Goal: Transaction & Acquisition: Download file/media

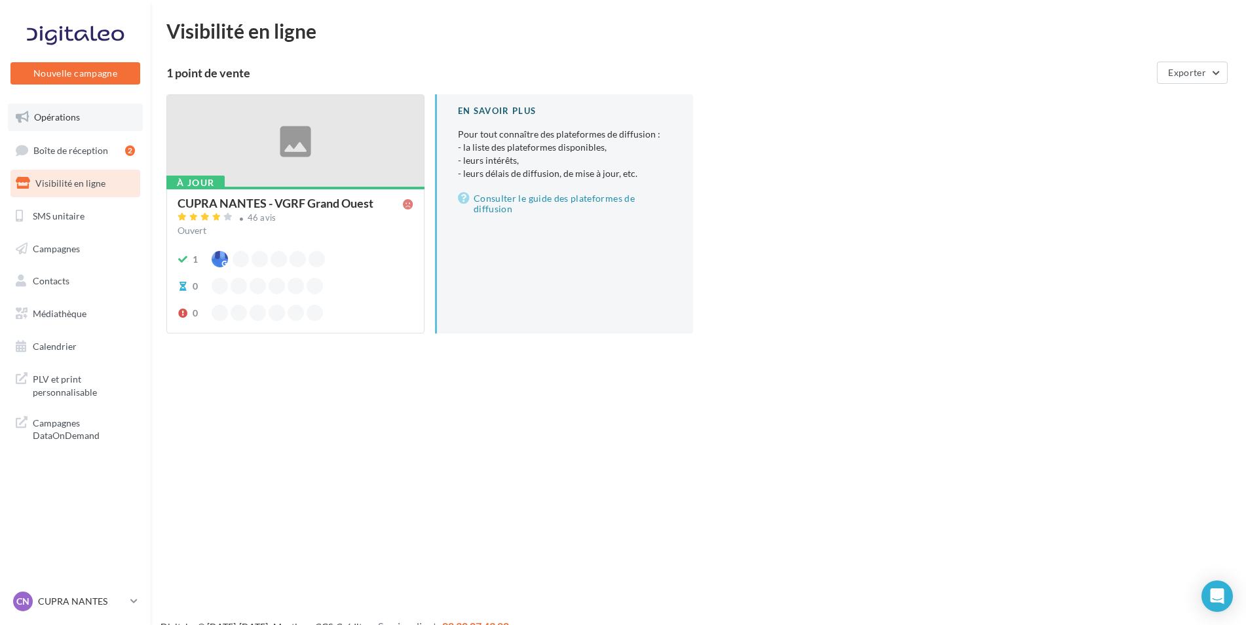
click at [60, 121] on span "Opérations" at bounding box center [57, 116] width 46 height 11
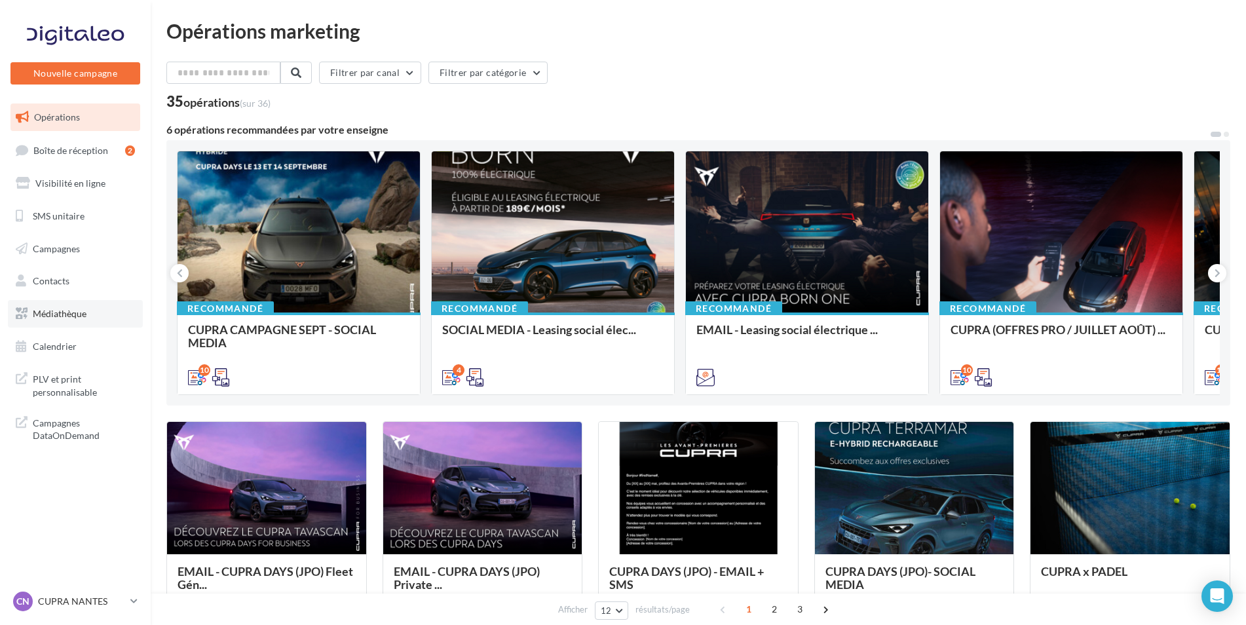
click at [64, 316] on span "Médiathèque" at bounding box center [60, 313] width 54 height 11
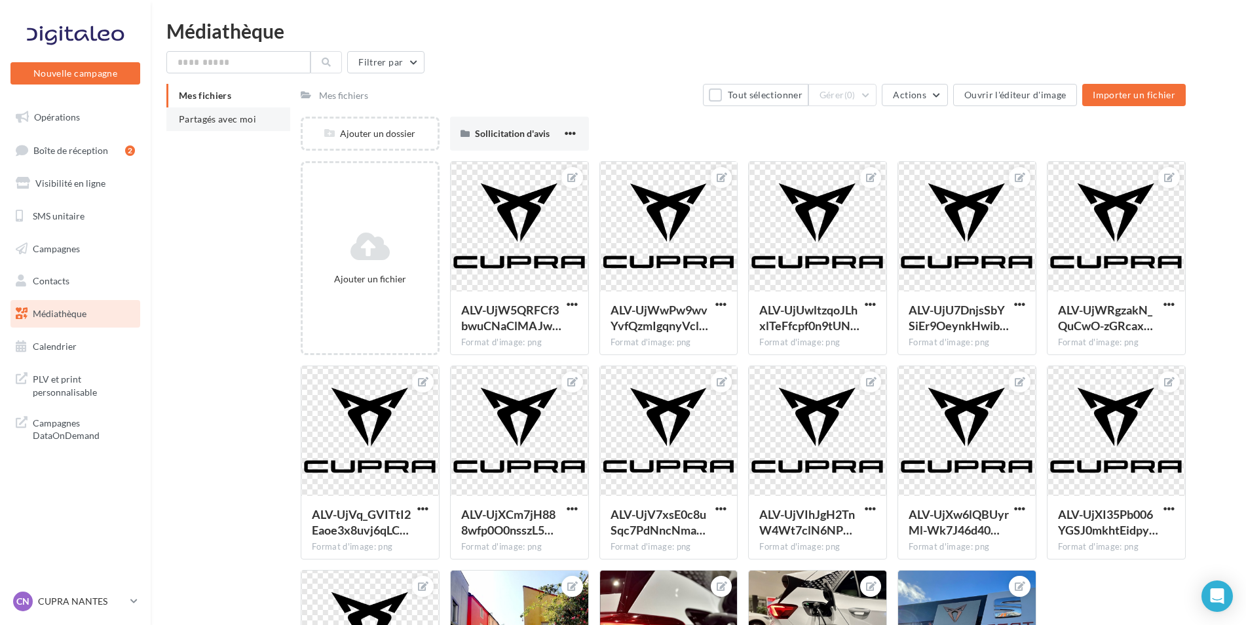
click at [263, 125] on li "Partagés avec moi" at bounding box center [228, 119] width 124 height 24
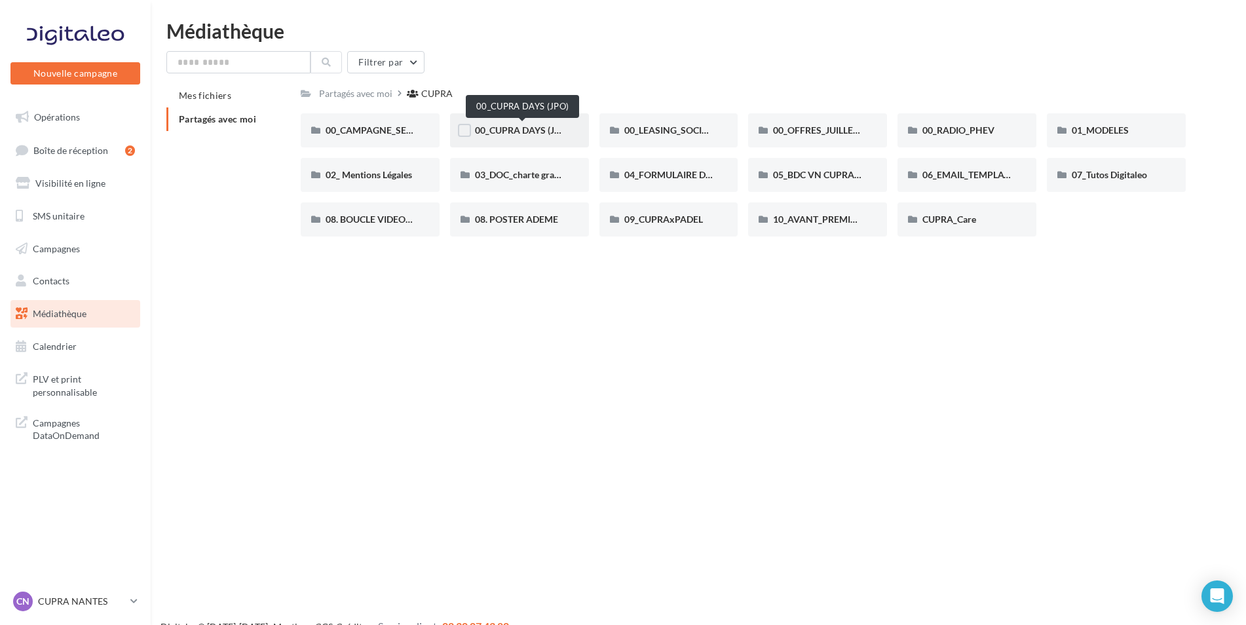
click at [520, 133] on span "00_CUPRA DAYS (JPO)" at bounding box center [522, 130] width 95 height 11
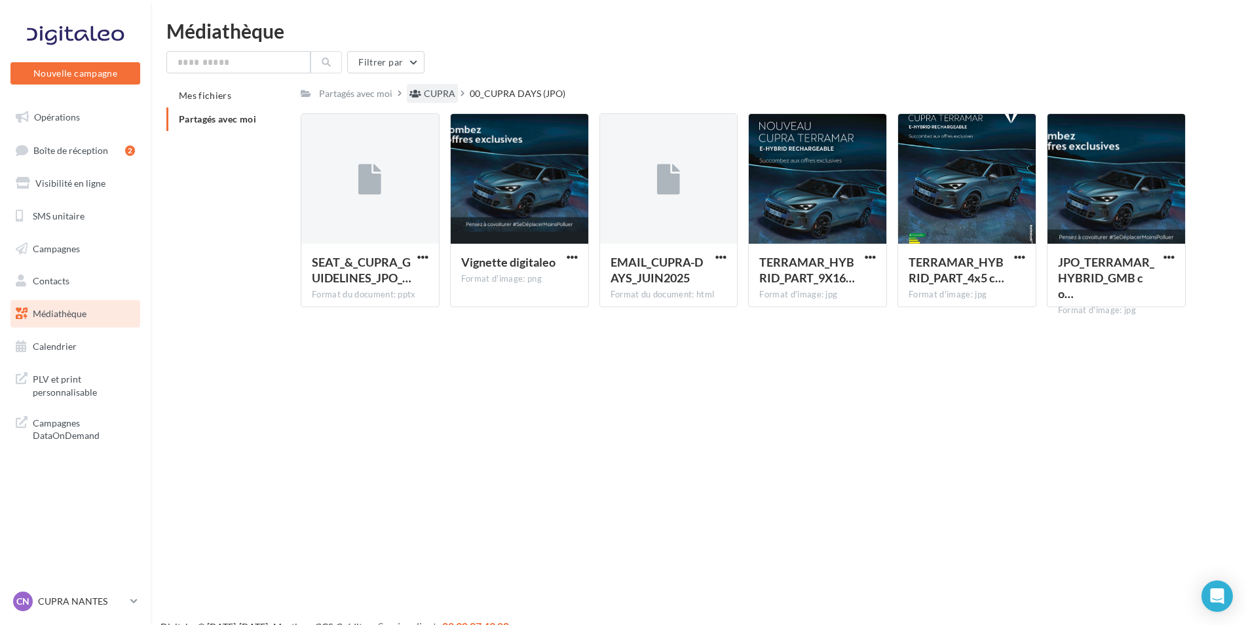
click at [437, 93] on div "CUPRA" at bounding box center [439, 93] width 31 height 13
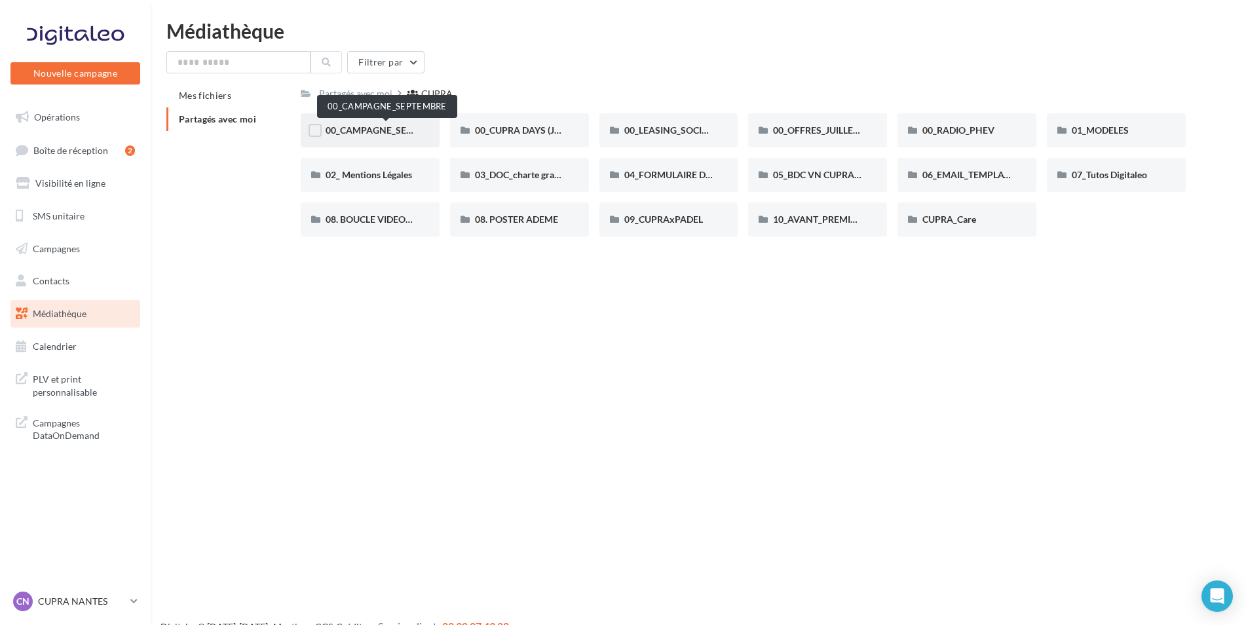
click at [357, 130] on span "00_CAMPAGNE_SEPTEMBRE" at bounding box center [387, 130] width 123 height 11
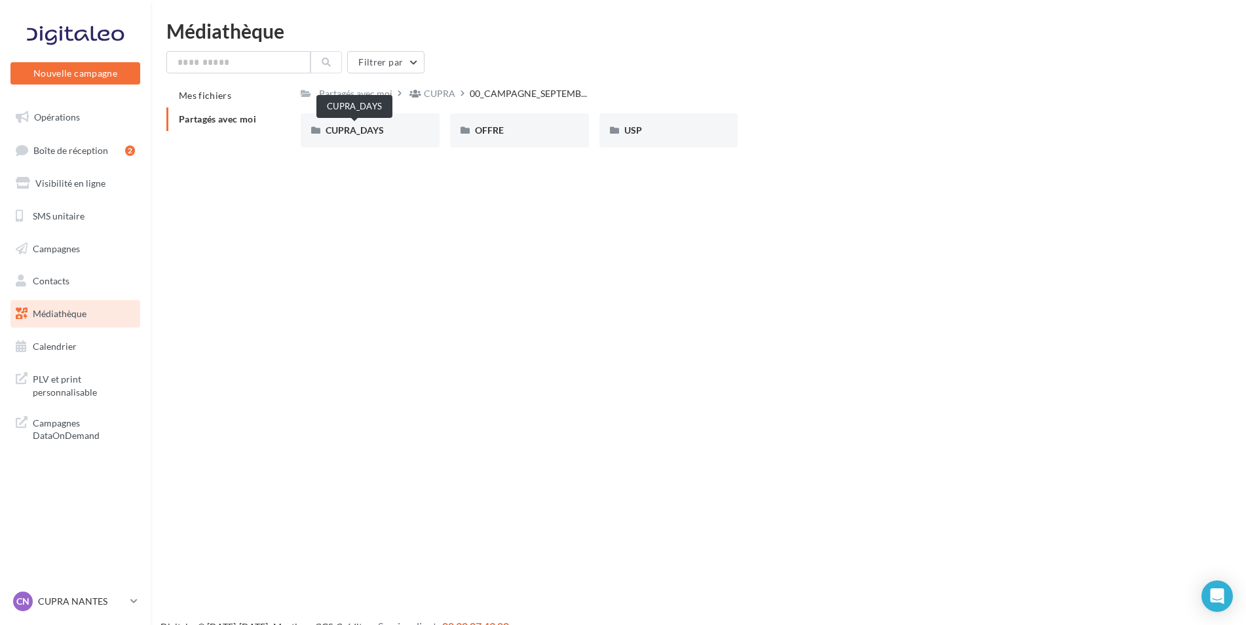
click at [357, 130] on span "CUPRA_DAYS" at bounding box center [355, 130] width 58 height 11
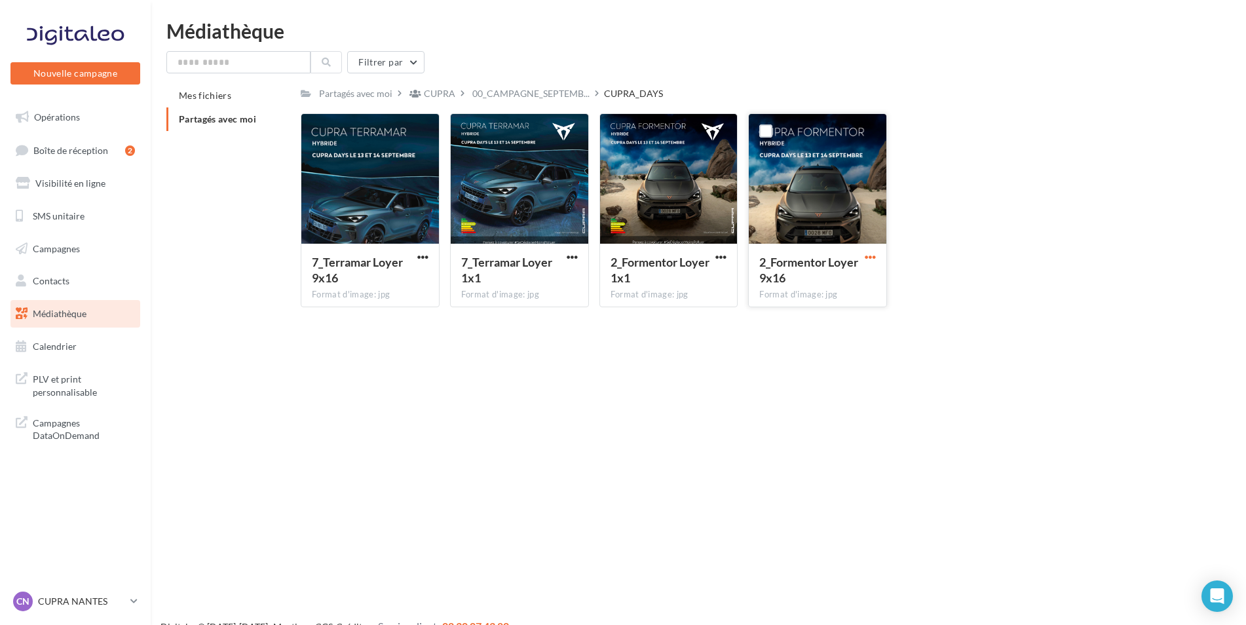
click at [870, 254] on span "button" at bounding box center [870, 257] width 11 height 11
click at [792, 281] on button "Télécharger" at bounding box center [813, 283] width 131 height 34
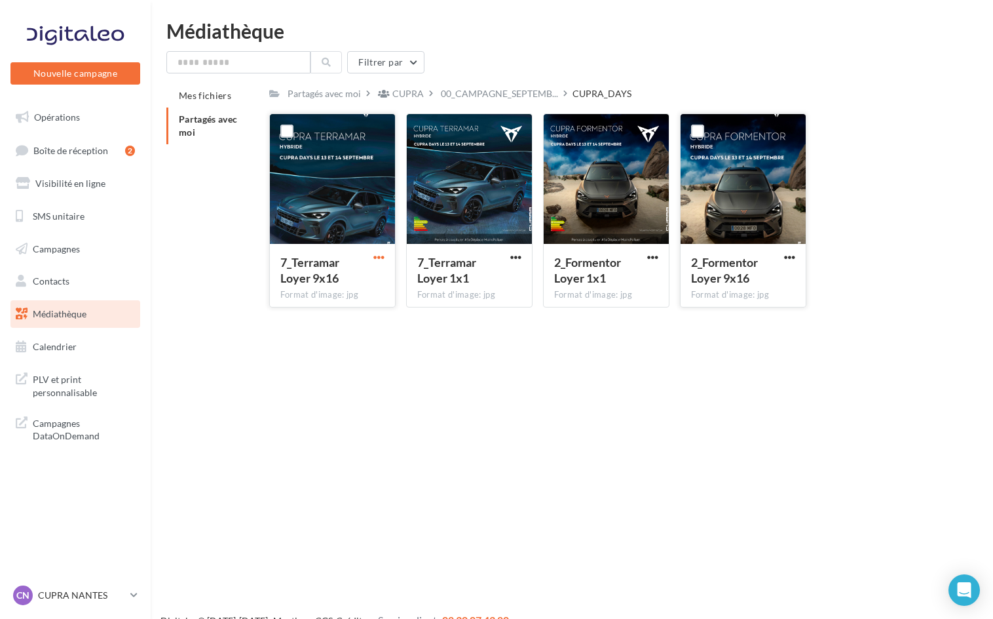
click at [378, 254] on span "button" at bounding box center [379, 257] width 11 height 11
click at [350, 284] on button "Télécharger" at bounding box center [321, 283] width 131 height 34
click at [65, 116] on span "Opérations" at bounding box center [57, 116] width 46 height 11
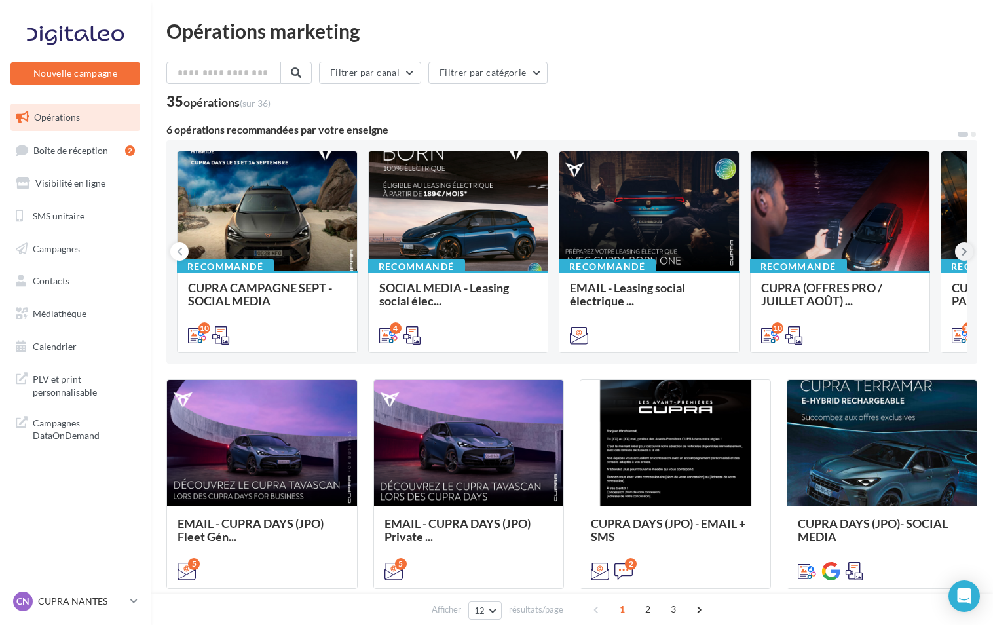
click at [964, 252] on icon at bounding box center [965, 251] width 6 height 13
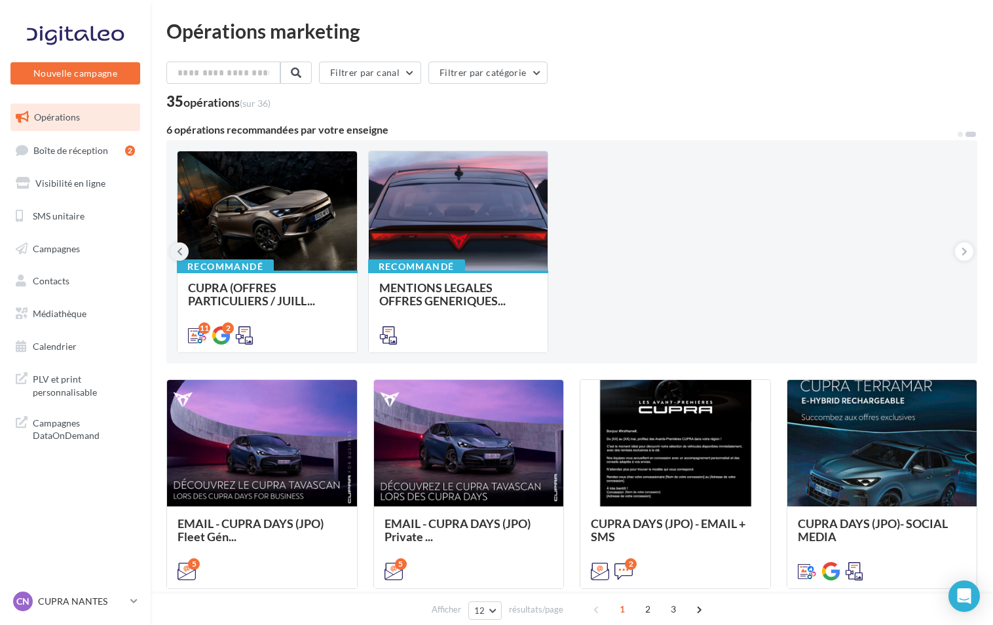
click at [183, 250] on button at bounding box center [179, 251] width 18 height 18
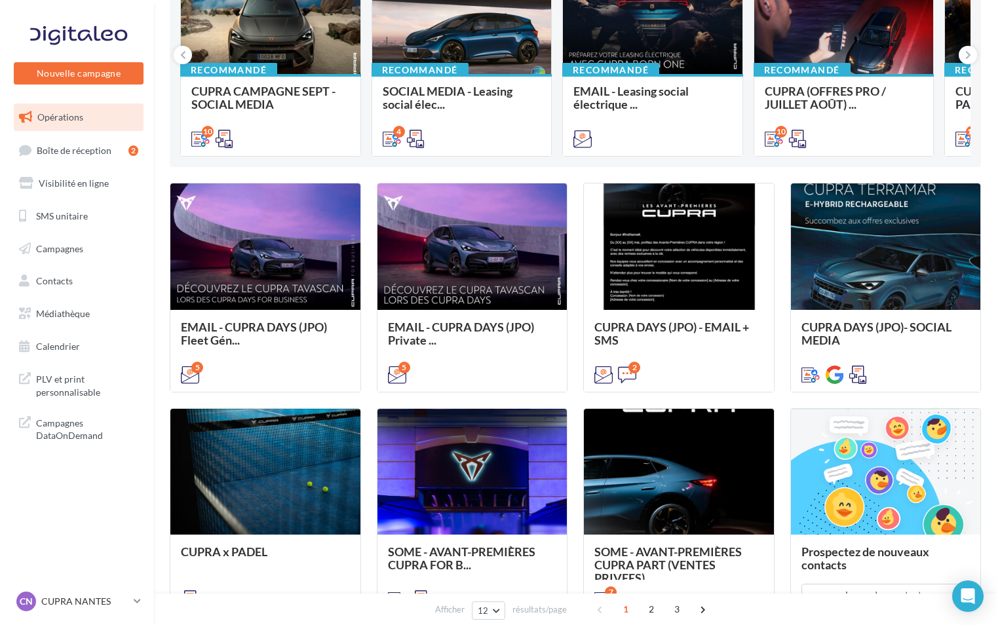
scroll to position [195, 0]
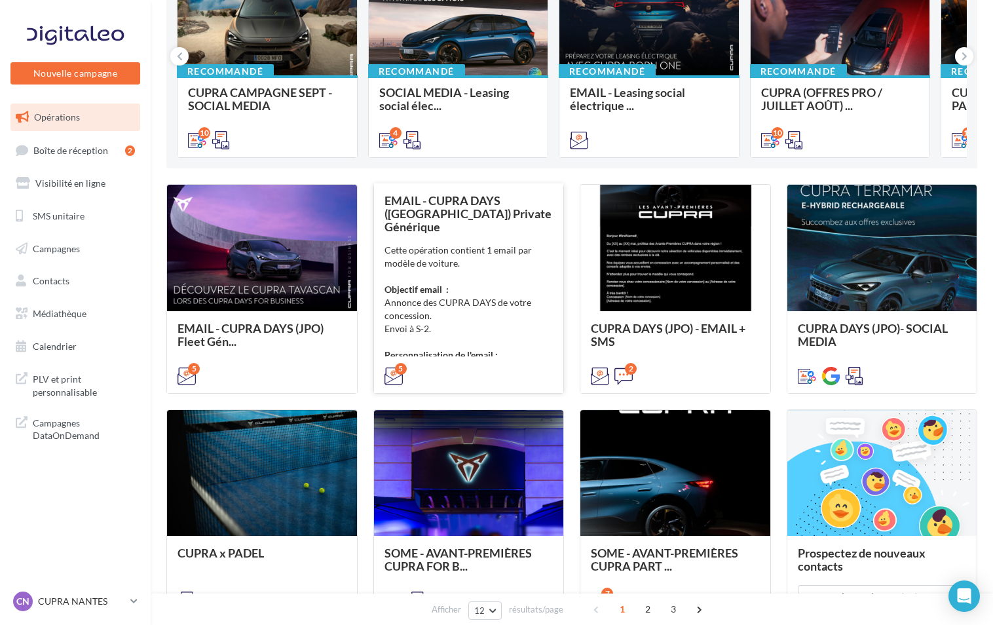
click at [437, 208] on span "EMAIL - CUPRA DAYS (JPO) Private Générique" at bounding box center [468, 213] width 167 height 41
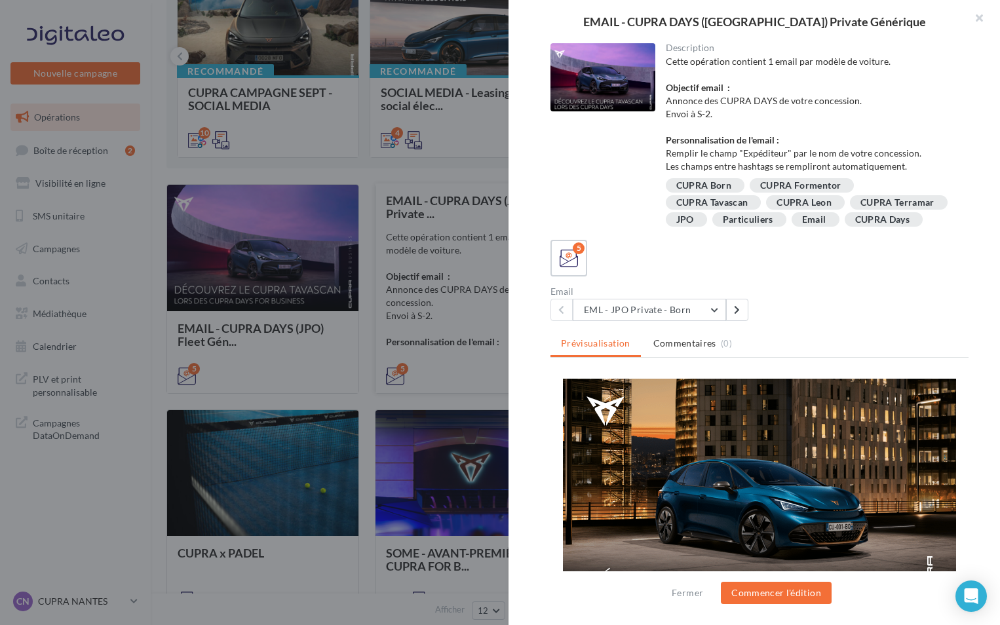
scroll to position [0, 0]
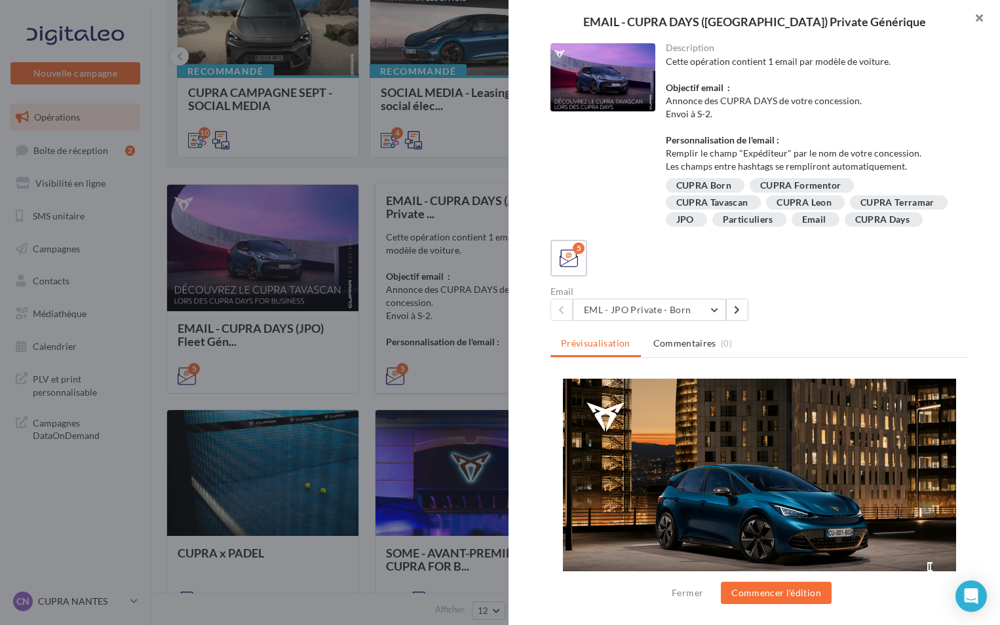
click at [972, 19] on button "button" at bounding box center [974, 19] width 52 height 39
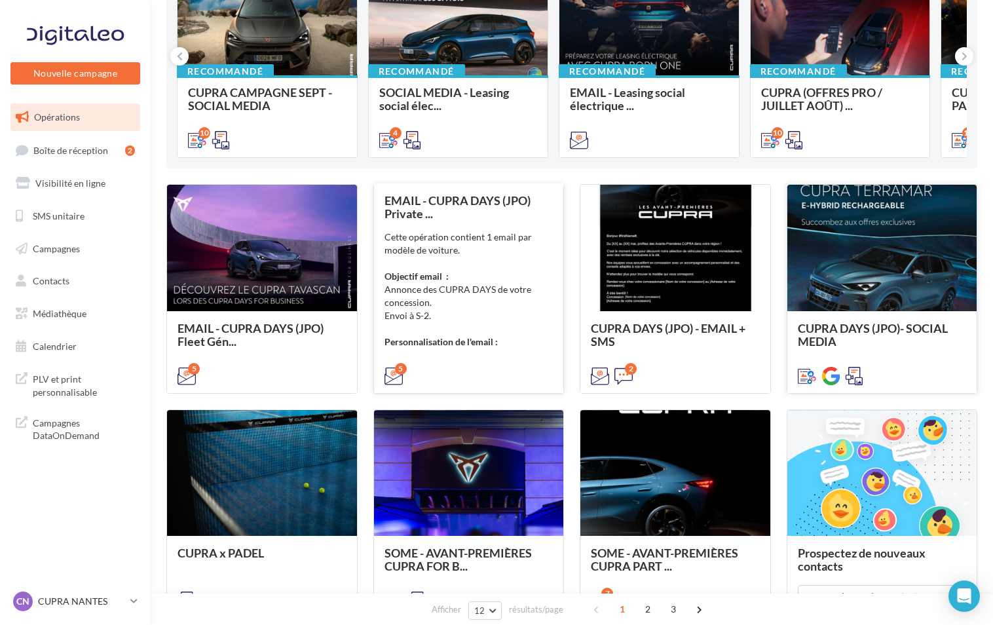
click at [857, 322] on span "CUPRA DAYS (JPO)- SOCIAL MEDIA" at bounding box center [873, 335] width 150 height 28
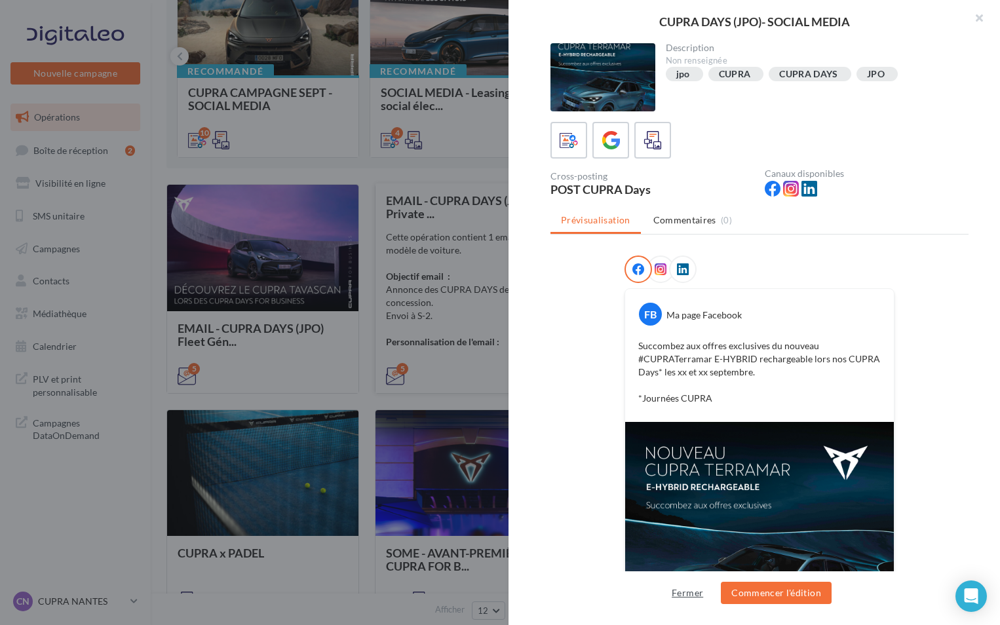
click at [696, 594] on button "Fermer" at bounding box center [687, 593] width 42 height 16
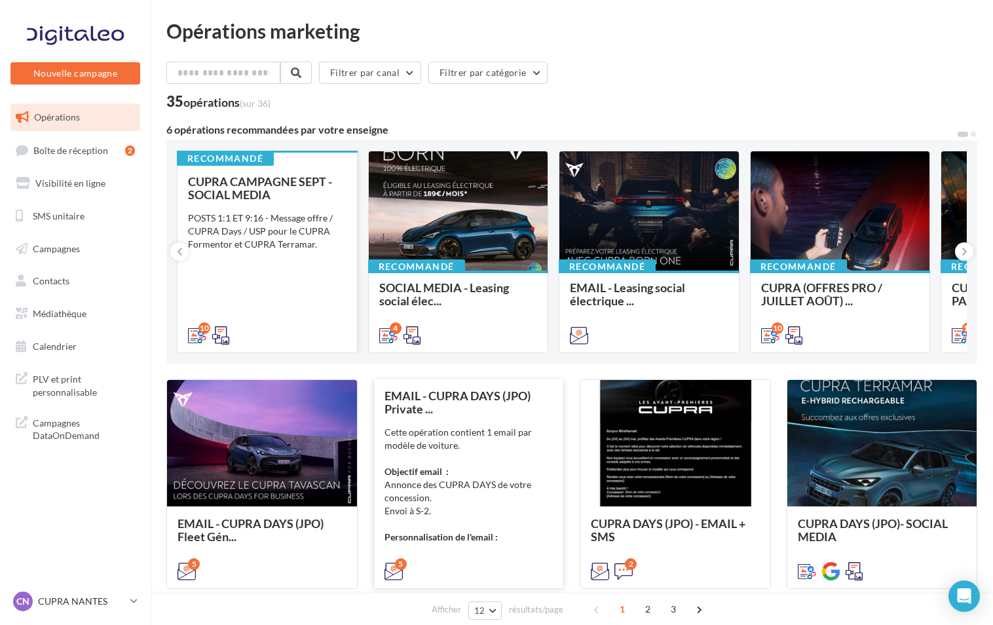
click at [231, 190] on span "CUPRA CAMPAGNE SEPT - SOCIAL MEDIA" at bounding box center [260, 188] width 144 height 28
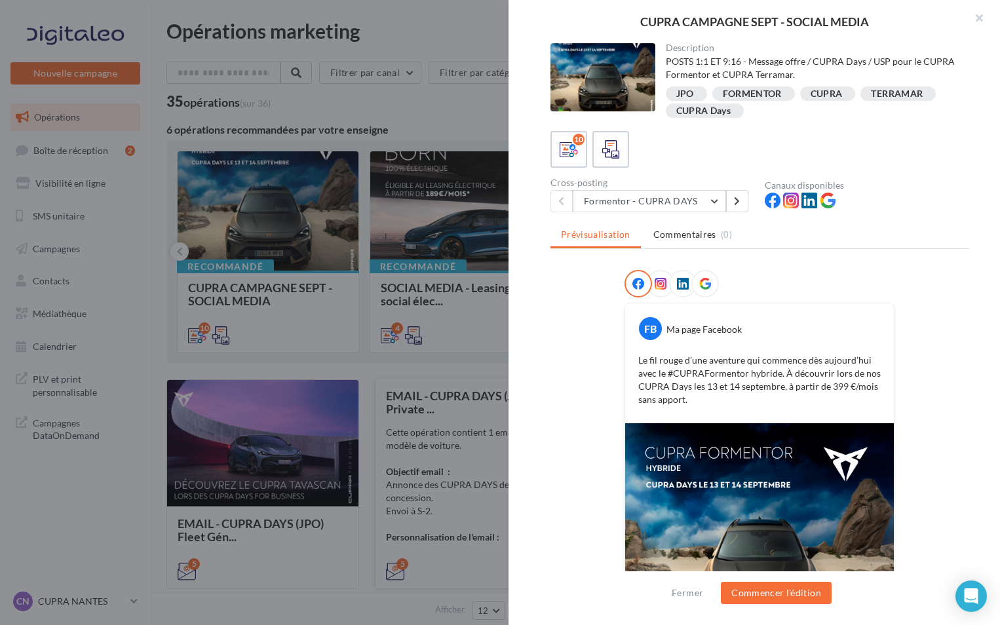
click at [693, 92] on div "JPO" at bounding box center [686, 94] width 20 height 12
click at [765, 92] on div "FORMENTOR" at bounding box center [752, 94] width 59 height 10
click at [677, 600] on button "Fermer" at bounding box center [687, 593] width 42 height 16
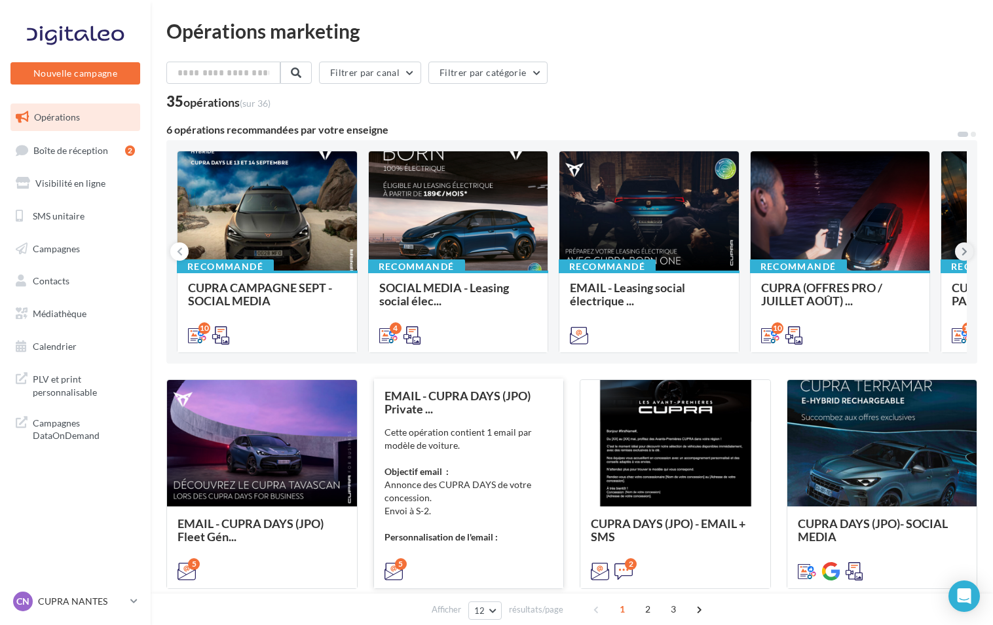
click at [963, 248] on icon at bounding box center [965, 251] width 6 height 13
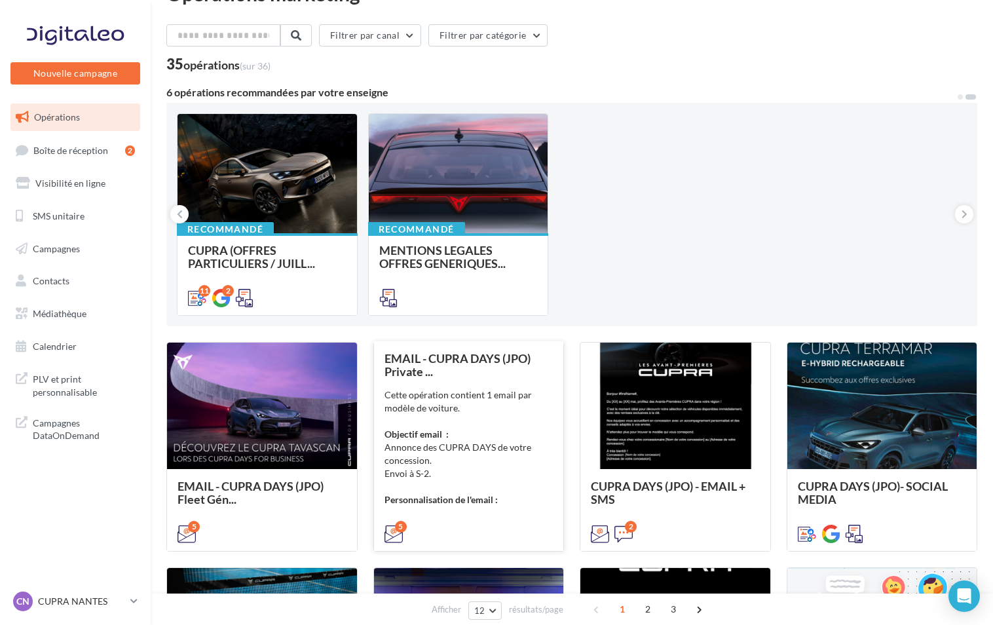
scroll to position [66, 0]
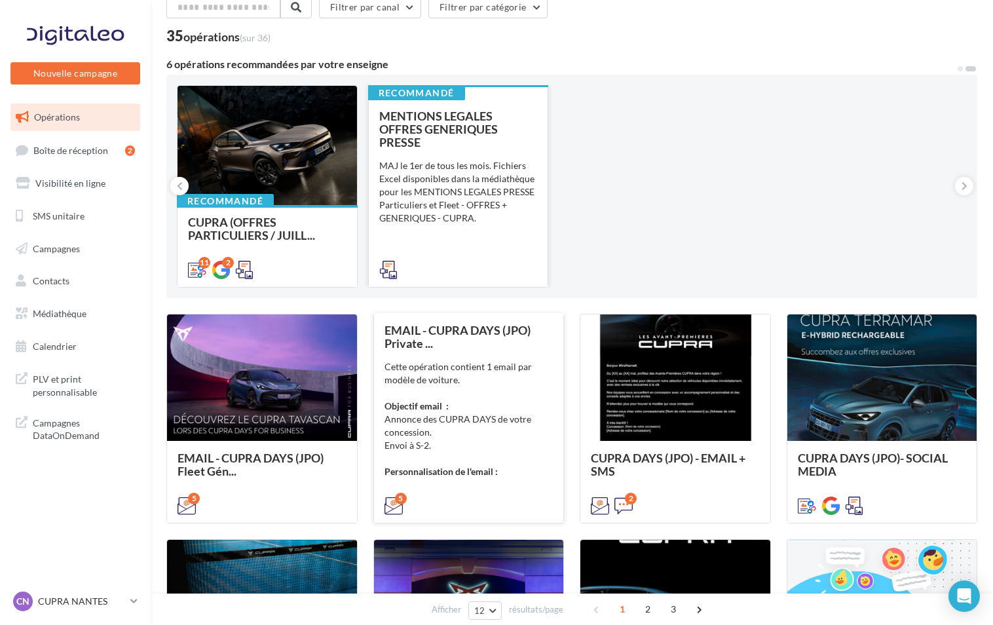
click at [423, 127] on span "MENTIONS LEGALES OFFRES GENERIQUES PRESSE" at bounding box center [438, 129] width 119 height 41
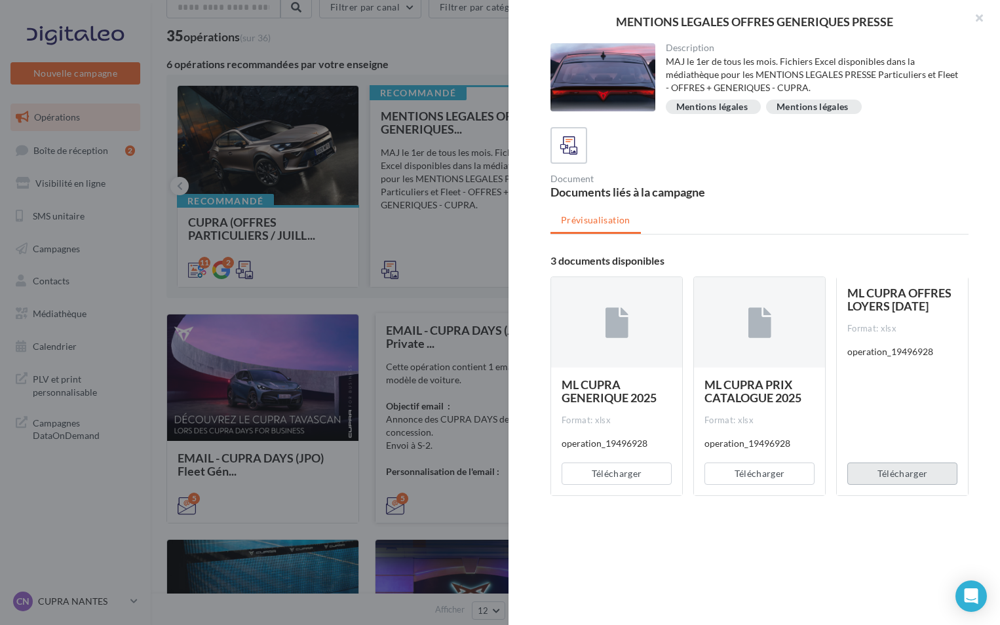
click at [889, 476] on button "Télécharger" at bounding box center [902, 474] width 110 height 22
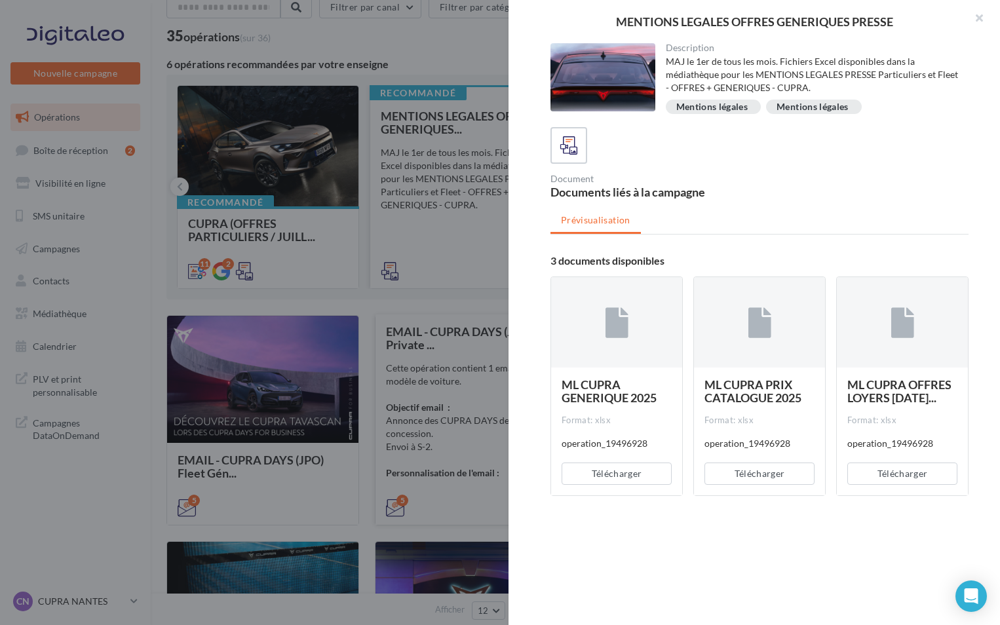
click at [440, 297] on div at bounding box center [500, 312] width 1000 height 625
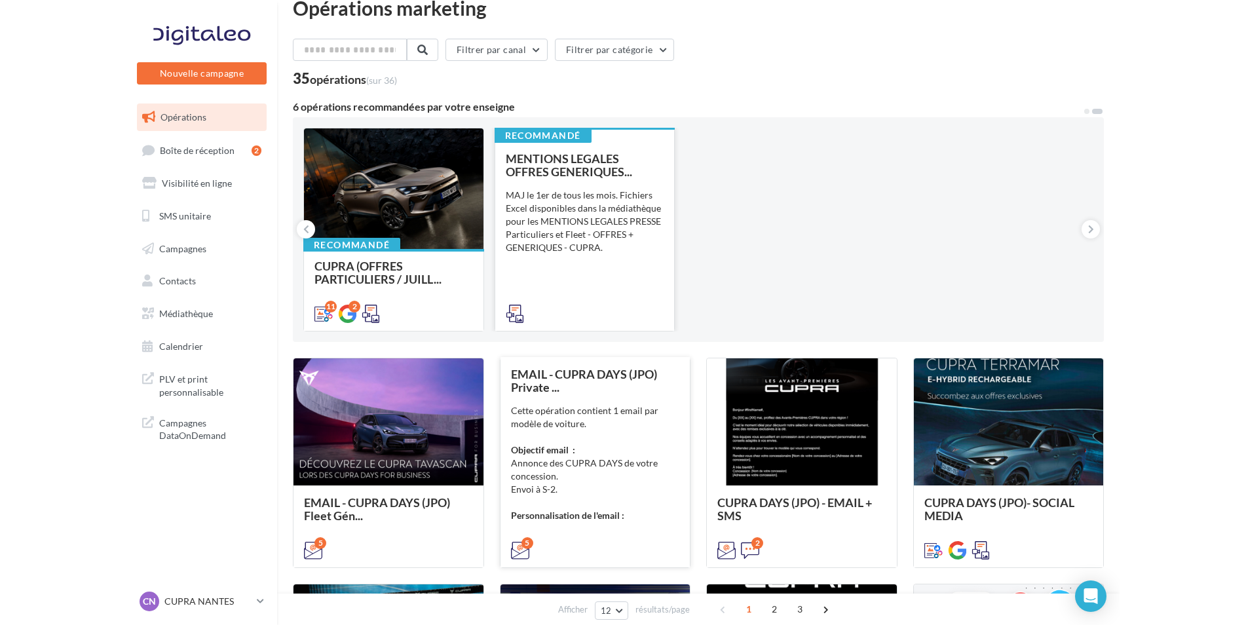
scroll to position [0, 0]
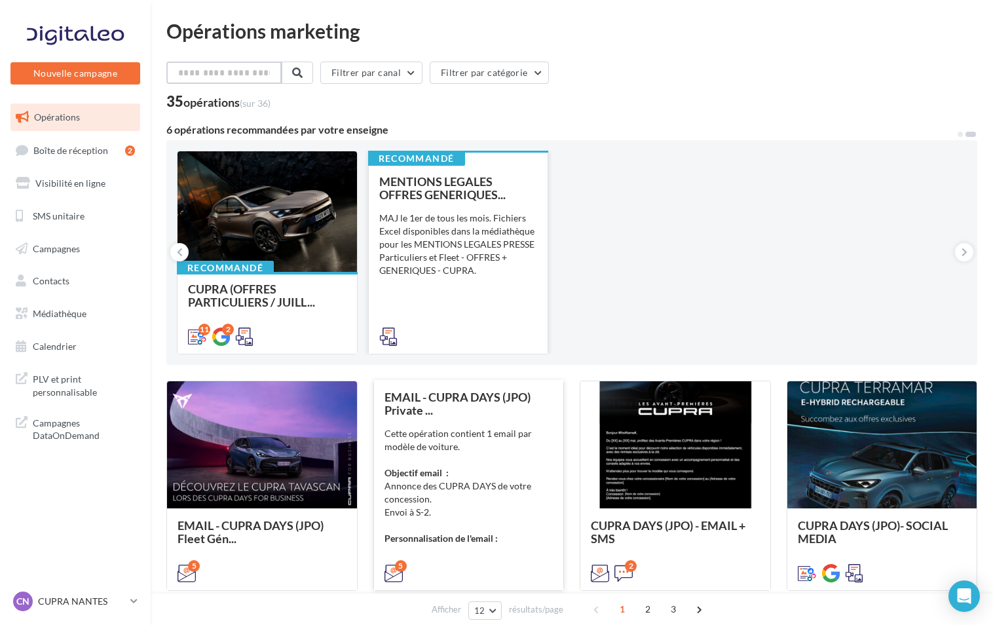
click at [211, 75] on input "text" at bounding box center [223, 73] width 115 height 22
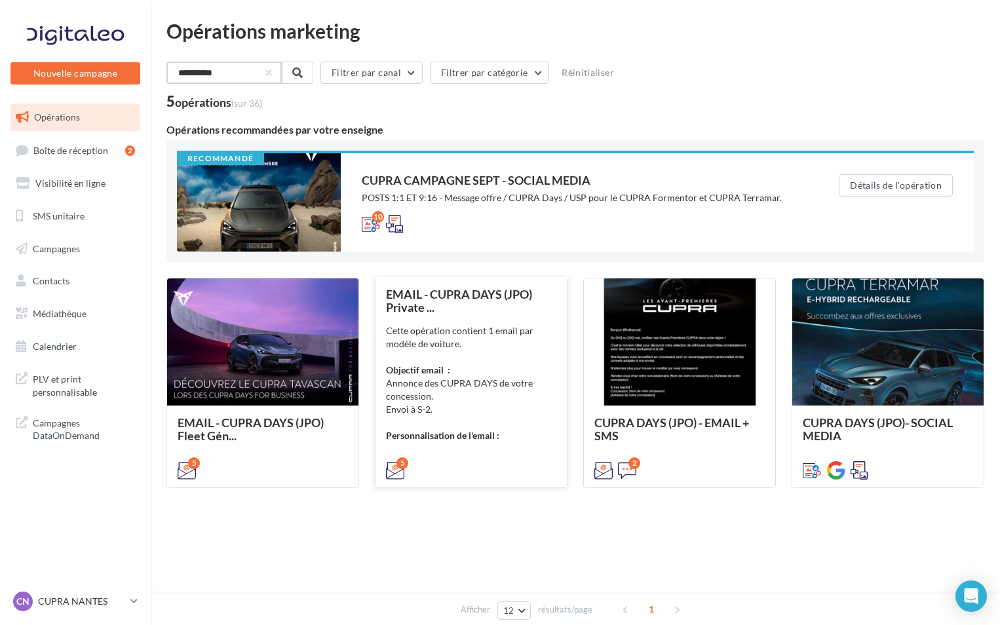
type input "**********"
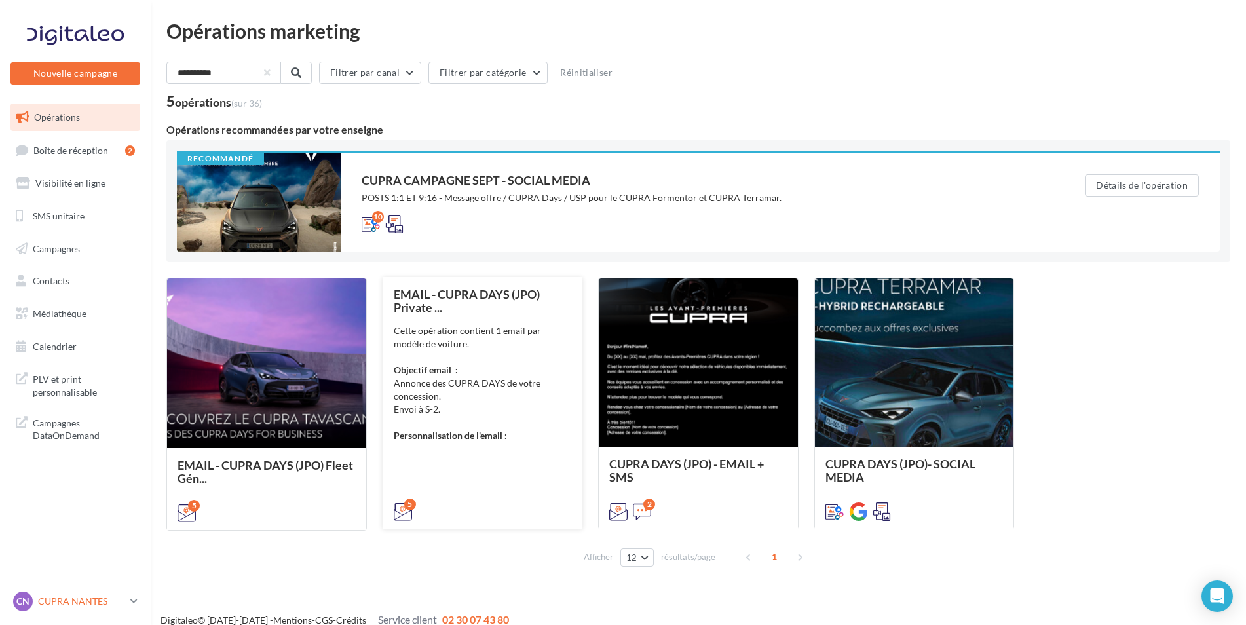
click at [130, 602] on link "CN CUPRA NANTES cupra_nantes_ker" at bounding box center [75, 601] width 130 height 25
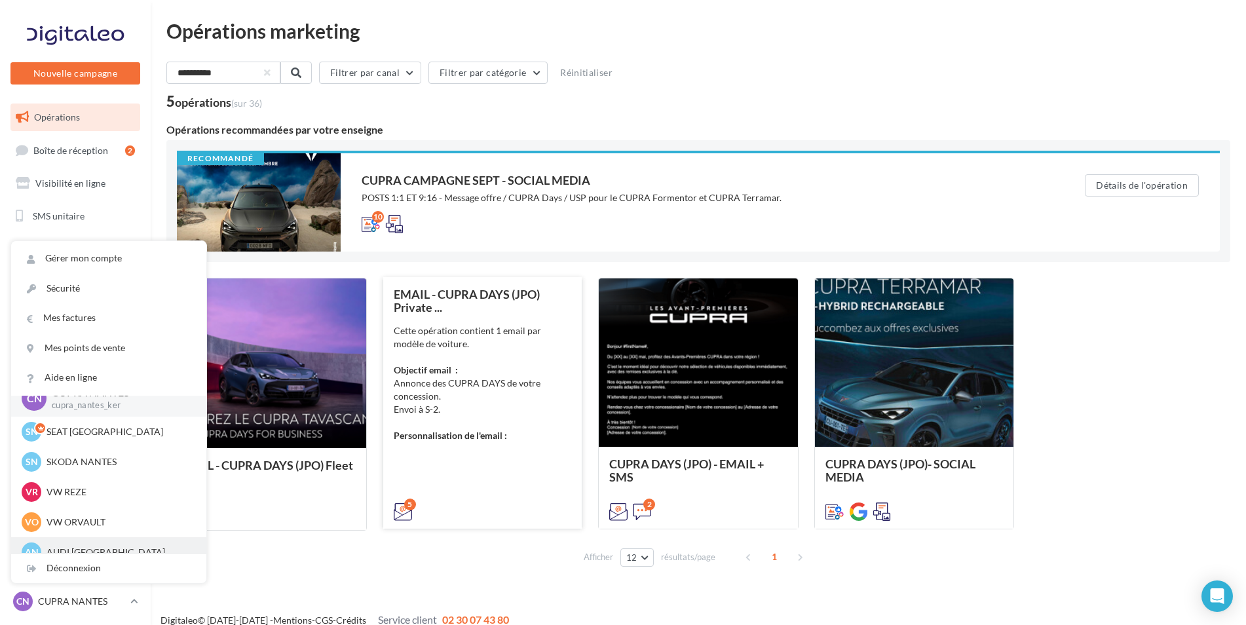
scroll to position [30, 0]
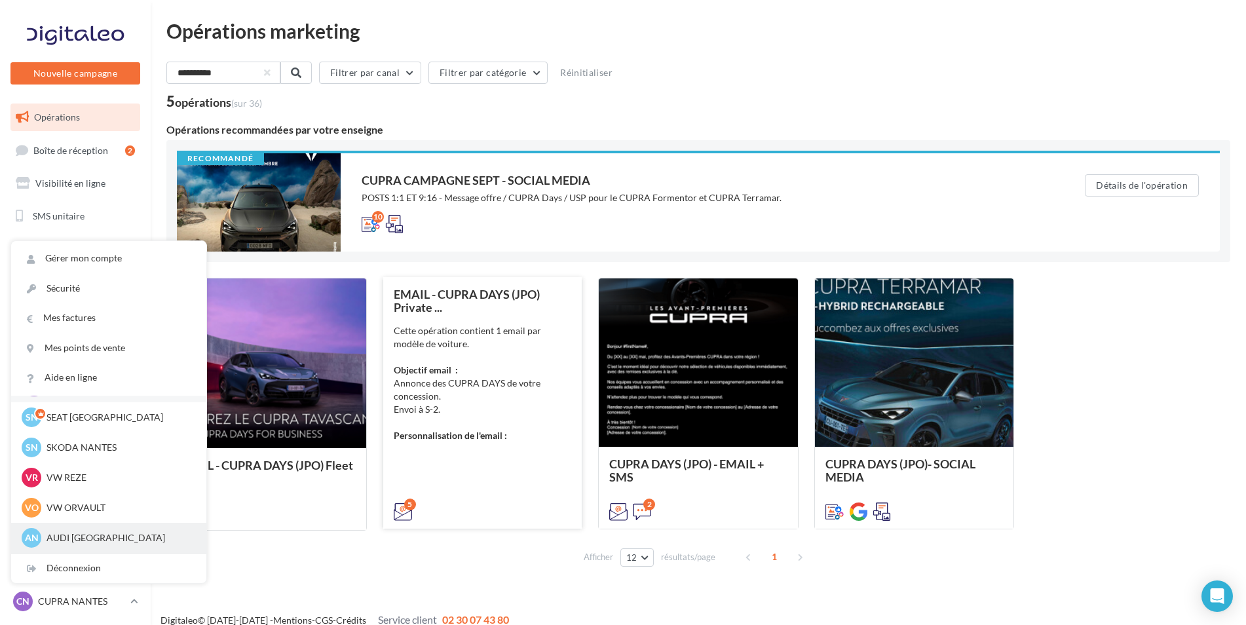
click at [80, 535] on p "AUDI NANTES" at bounding box center [119, 537] width 144 height 13
